Goal: Information Seeking & Learning: Learn about a topic

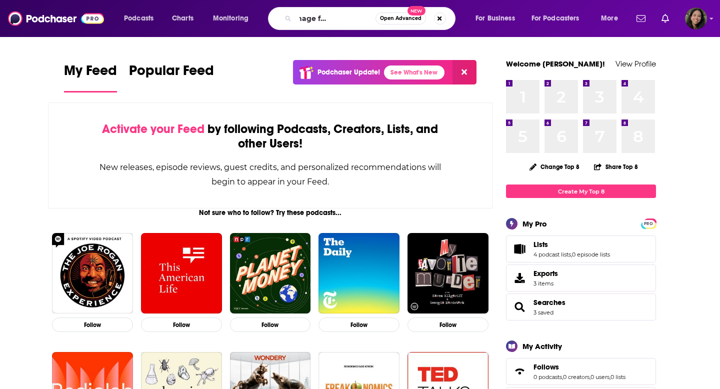
scroll to position [0, 44]
type input "i was a teenage fundamentalist"
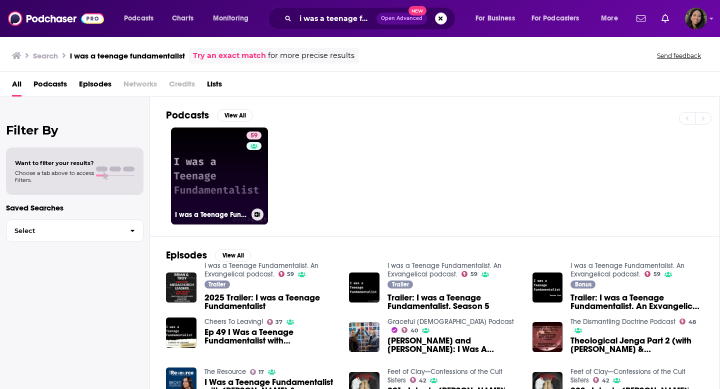
click at [214, 147] on link "59 I was a Teenage Fundamentalist. An Exvangelical podcast." at bounding box center [219, 175] width 97 height 97
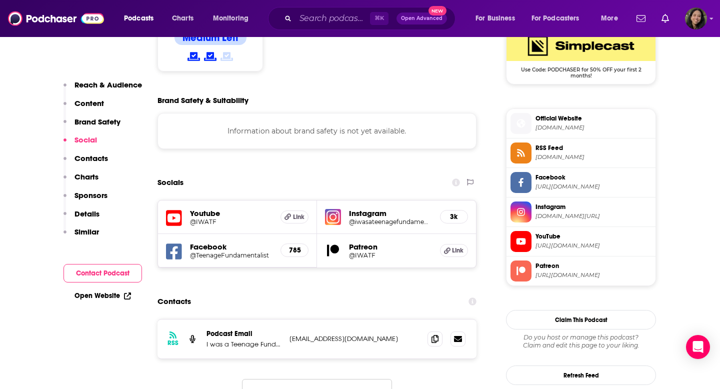
scroll to position [824, 0]
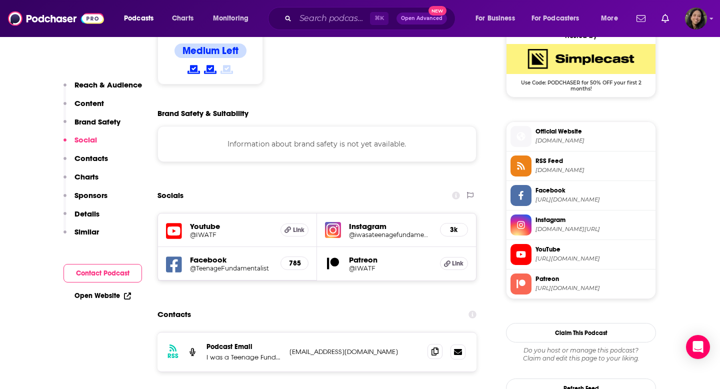
click at [433, 347] on icon at bounding box center [434, 351] width 7 height 8
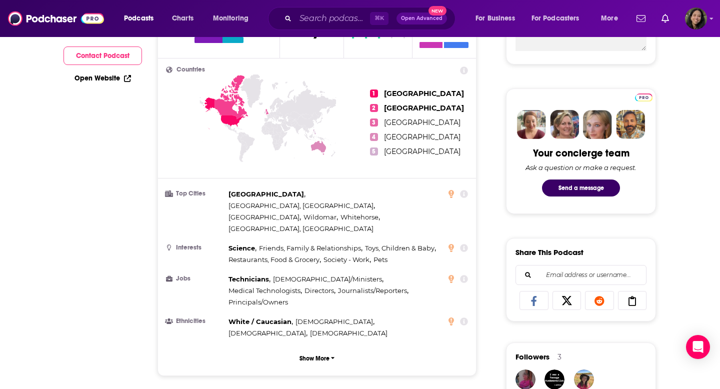
scroll to position [0, 0]
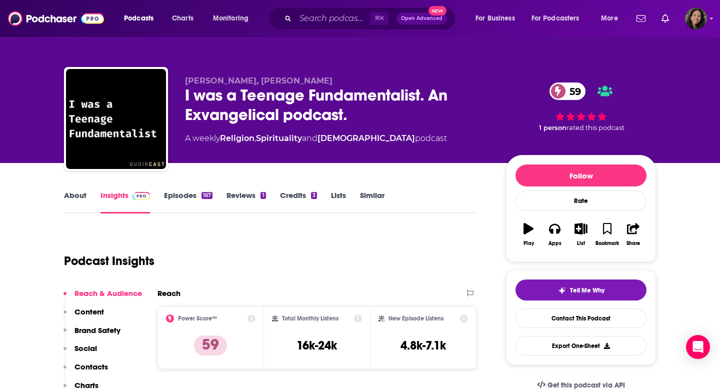
click at [80, 194] on link "About" at bounding box center [75, 201] width 22 height 23
